Goal: Browse casually: Explore the website without a specific task or goal

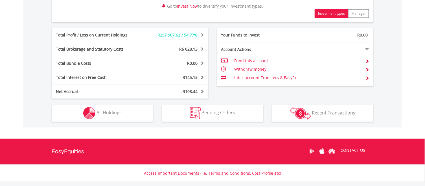
scroll to position [336, 0]
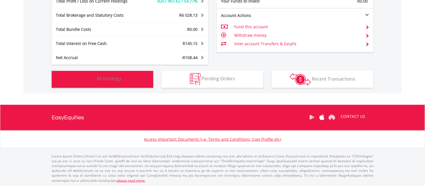
click at [85, 73] on img "button" at bounding box center [89, 79] width 12 height 12
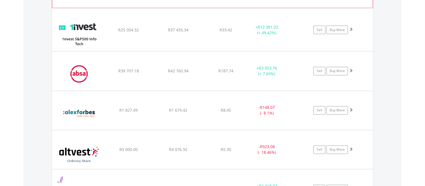
scroll to position [501, 0]
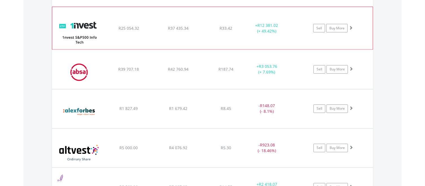
click at [80, 29] on img at bounding box center [79, 31] width 49 height 34
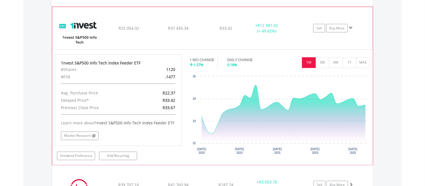
click at [80, 29] on img at bounding box center [79, 31] width 49 height 34
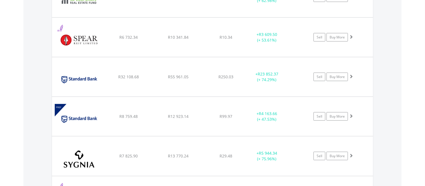
scroll to position [1379, 0]
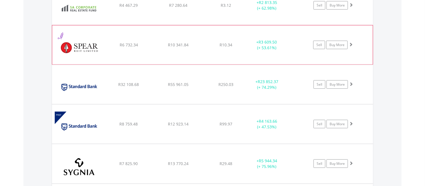
click at [92, 47] on img at bounding box center [79, 47] width 49 height 30
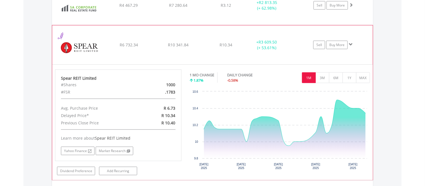
click at [92, 47] on img at bounding box center [79, 47] width 49 height 30
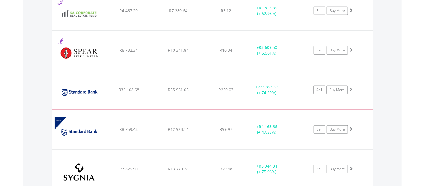
scroll to position [1318, 0]
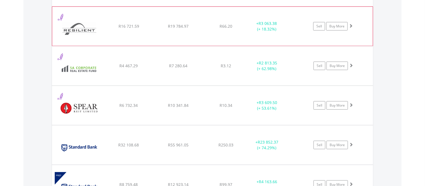
click at [90, 34] on img at bounding box center [79, 29] width 49 height 30
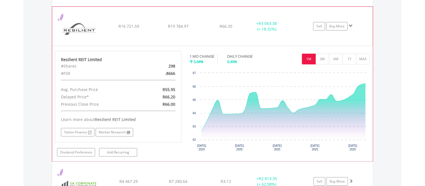
click at [90, 34] on img at bounding box center [79, 29] width 49 height 30
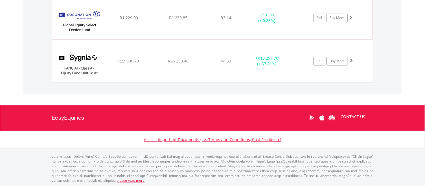
scroll to position [1675, 0]
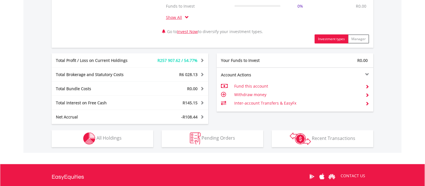
scroll to position [276, 0]
